Goal: Information Seeking & Learning: Understand process/instructions

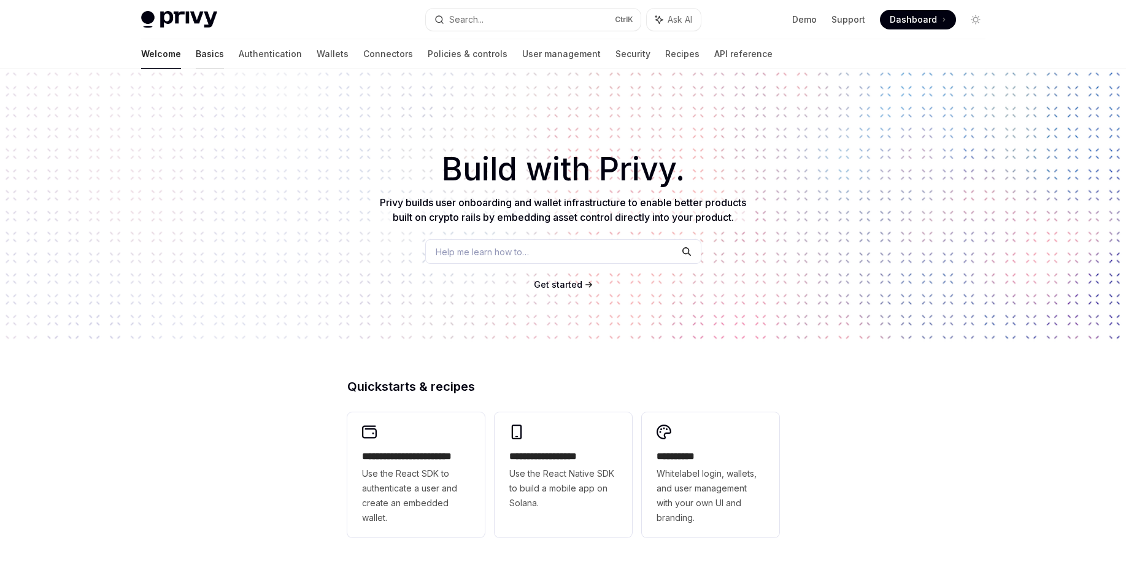
click at [196, 59] on link "Basics" at bounding box center [210, 53] width 28 height 29
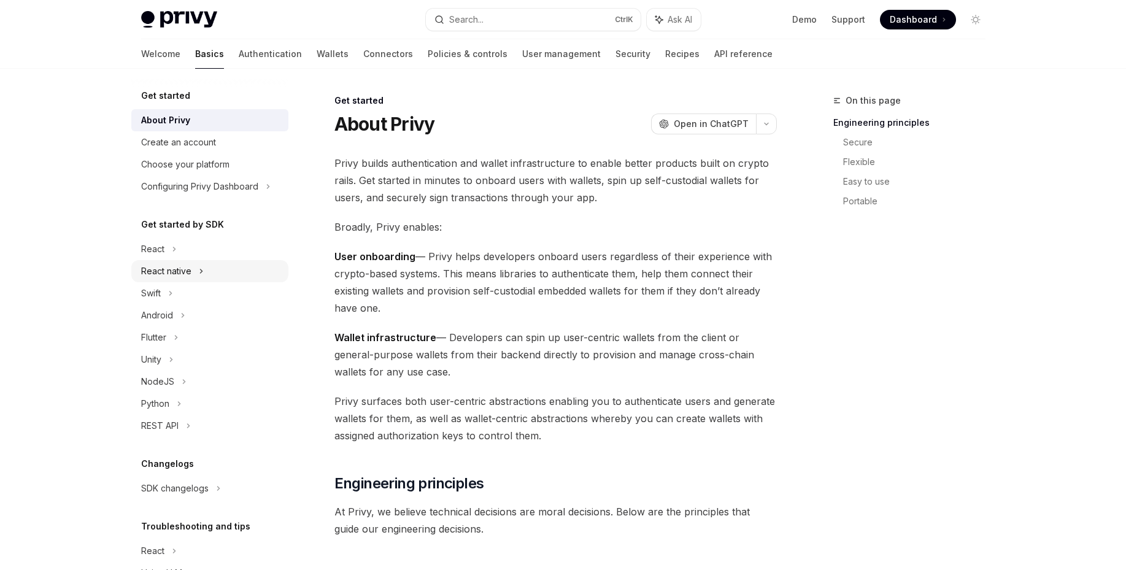
click at [181, 267] on div "React native" at bounding box center [166, 271] width 50 height 15
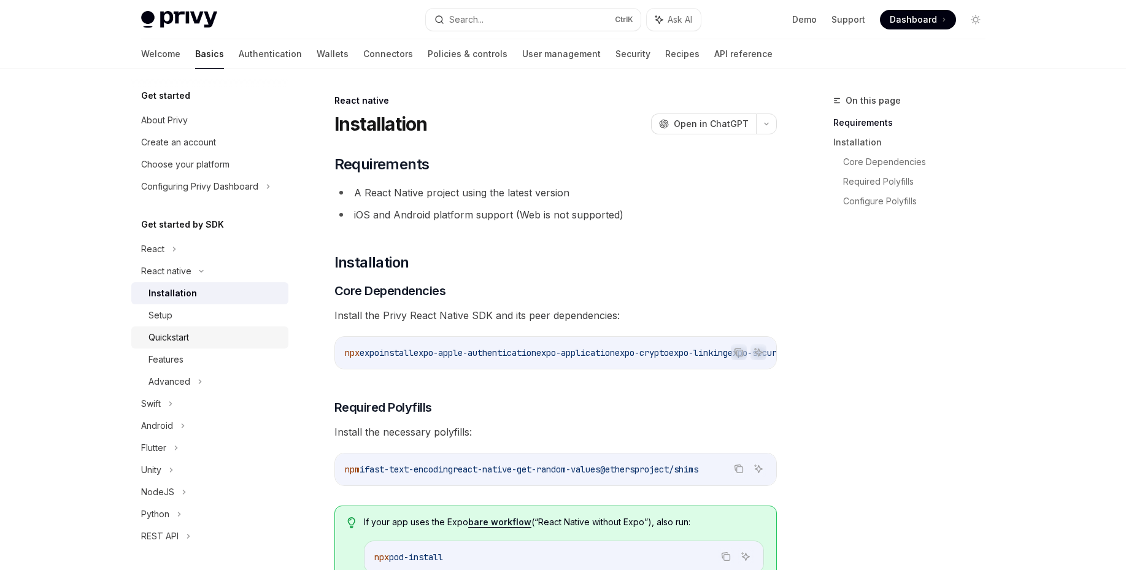
click at [159, 333] on div "Quickstart" at bounding box center [168, 337] width 40 height 15
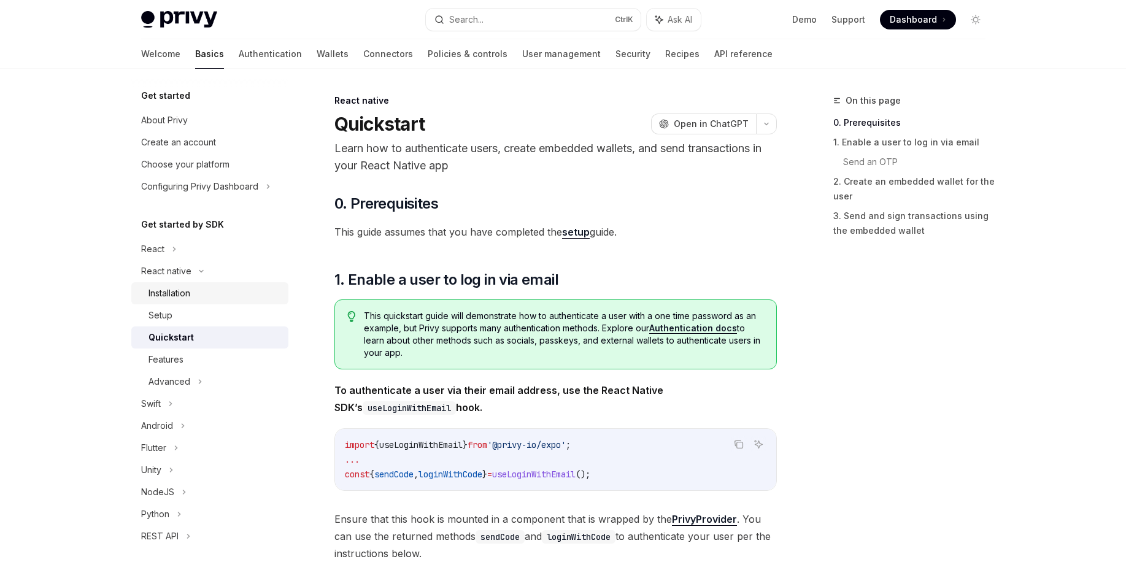
click at [190, 292] on div "Installation" at bounding box center [169, 293] width 42 height 15
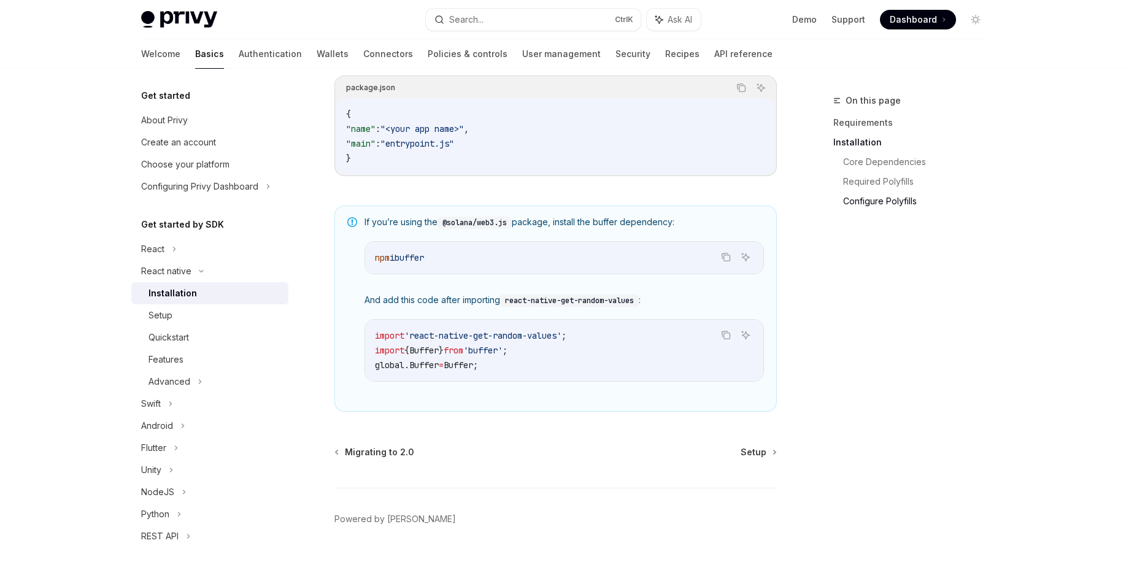
scroll to position [834, 0]
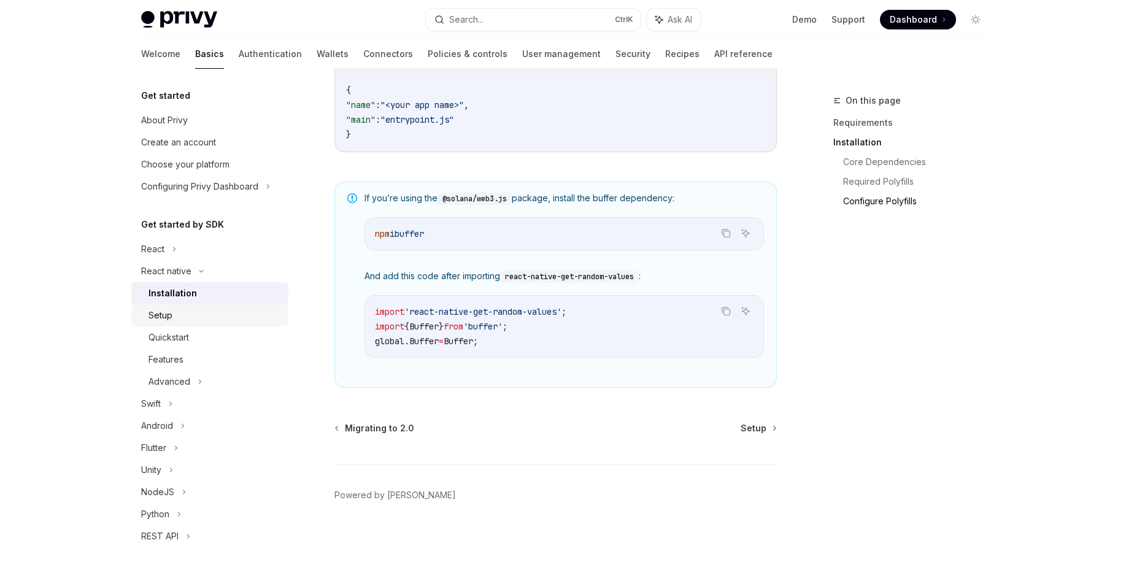
click at [171, 319] on div "Setup" at bounding box center [160, 315] width 24 height 15
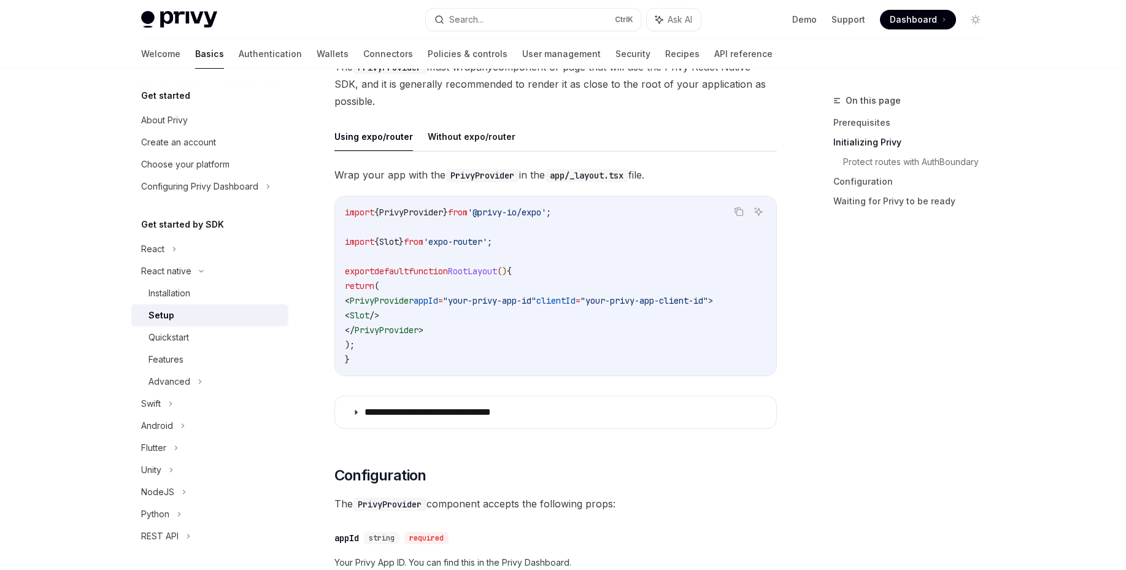
scroll to position [294, 0]
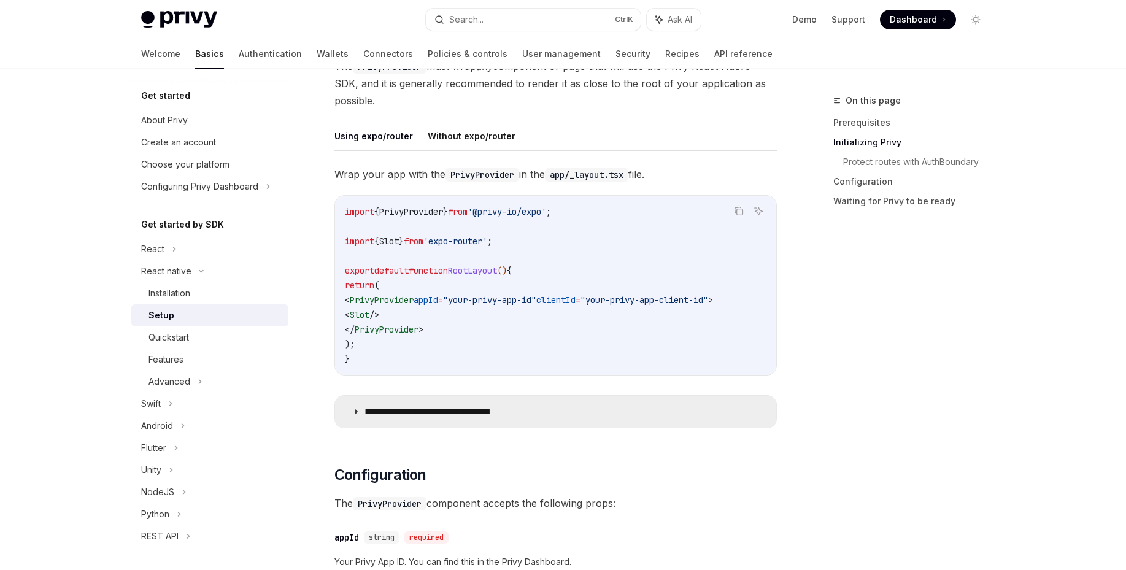
click at [359, 415] on icon at bounding box center [355, 411] width 7 height 7
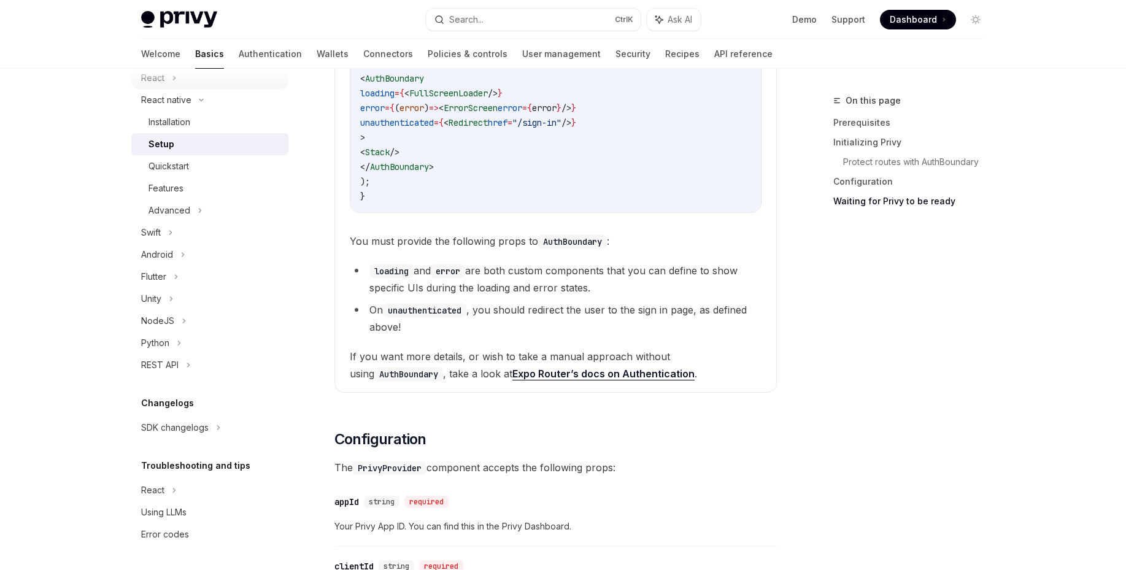
scroll to position [1104, 0]
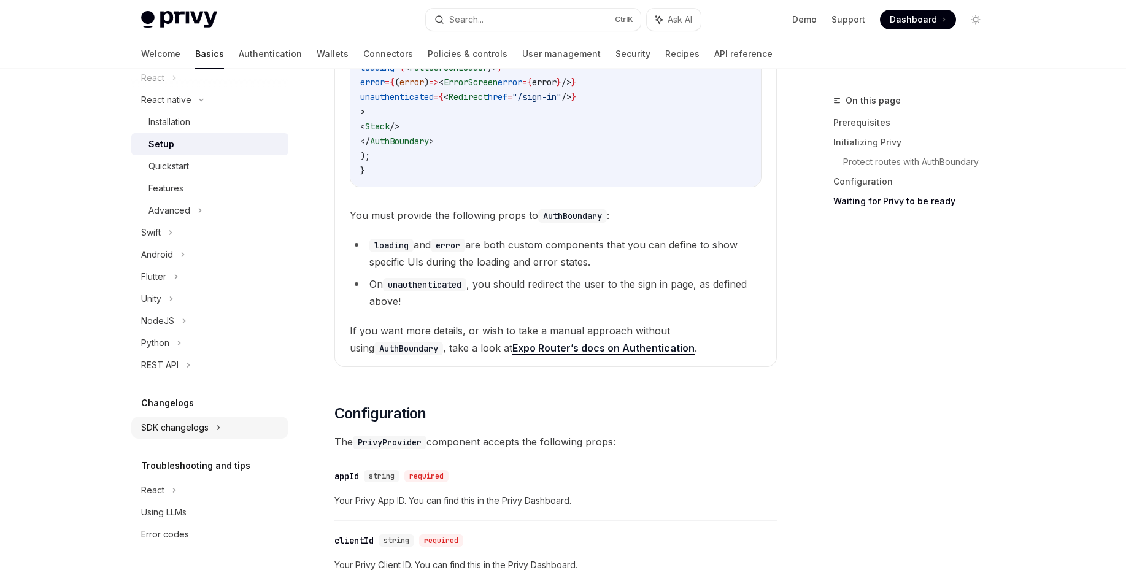
click at [164, 85] on div "SDK changelogs" at bounding box center [152, 78] width 23 height 15
type textarea "*"
